Goal: Use online tool/utility: Utilize a website feature to perform a specific function

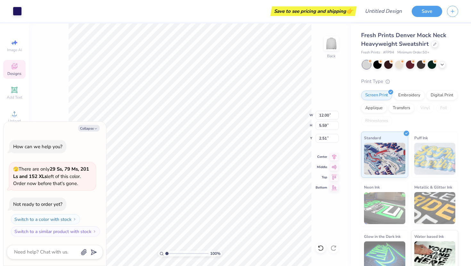
type textarea "x"
type input "3.40"
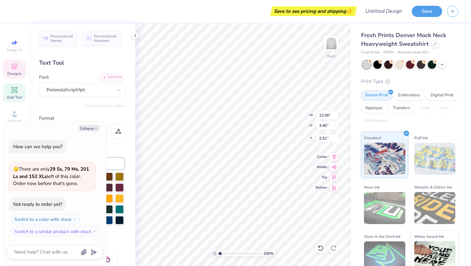
type textarea "x"
type input "2.90"
type input "3.17"
type input "4.93"
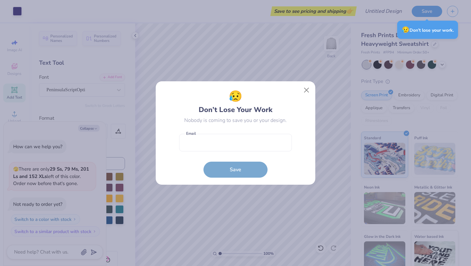
type textarea "x"
